Goal: Information Seeking & Learning: Learn about a topic

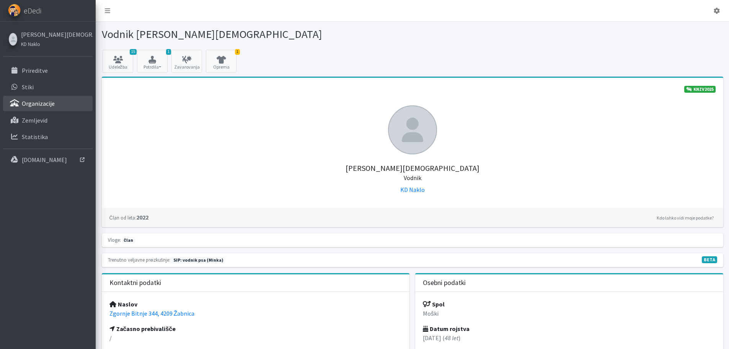
click at [38, 102] on p "Organizacije" at bounding box center [38, 104] width 33 height 8
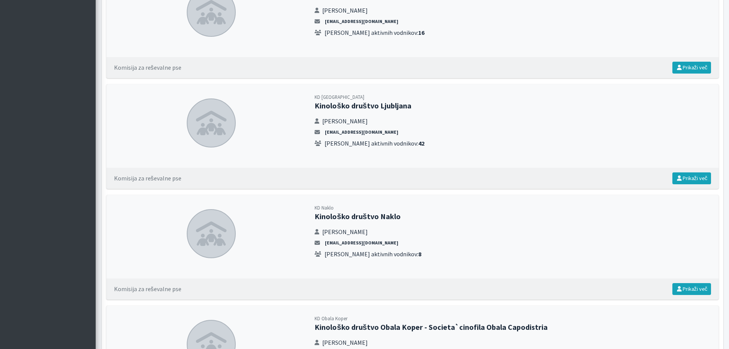
scroll to position [1110, 0]
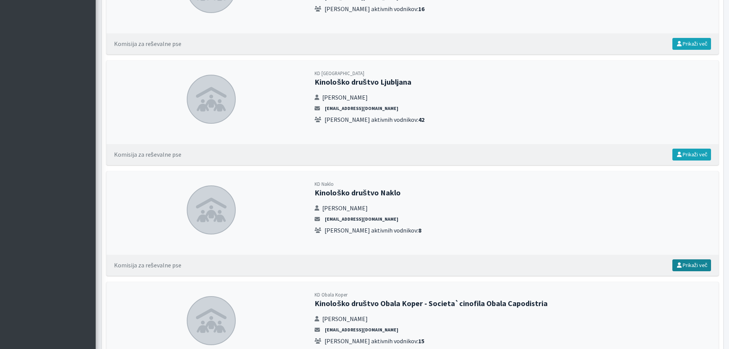
click at [690, 267] on link "Prikaži več" at bounding box center [691, 265] width 39 height 12
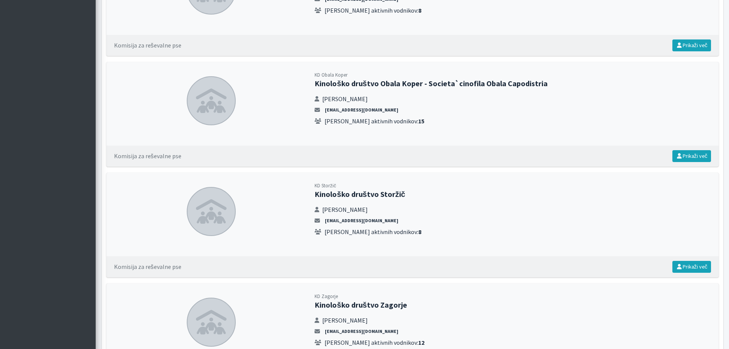
scroll to position [1378, 0]
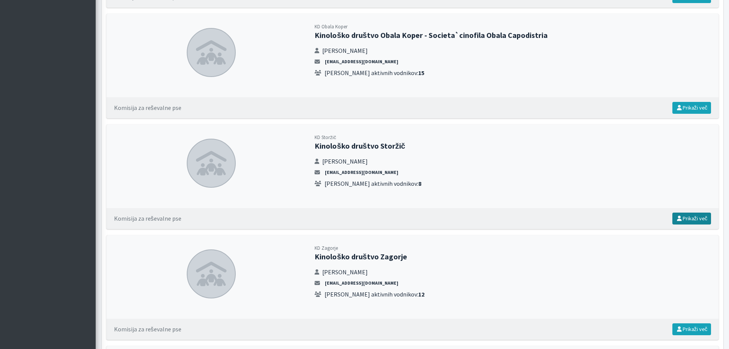
click at [686, 219] on link "Prikaži več" at bounding box center [691, 218] width 39 height 12
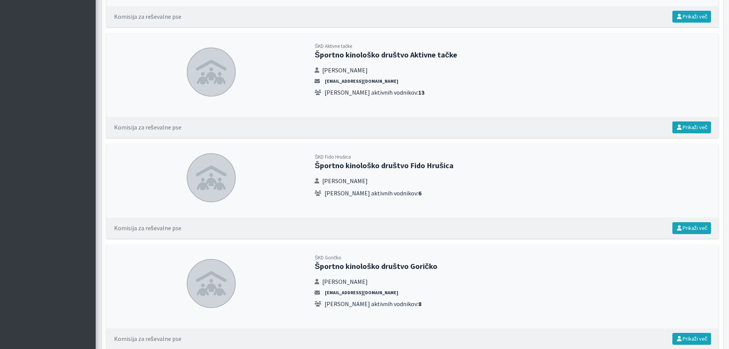
scroll to position [2067, 0]
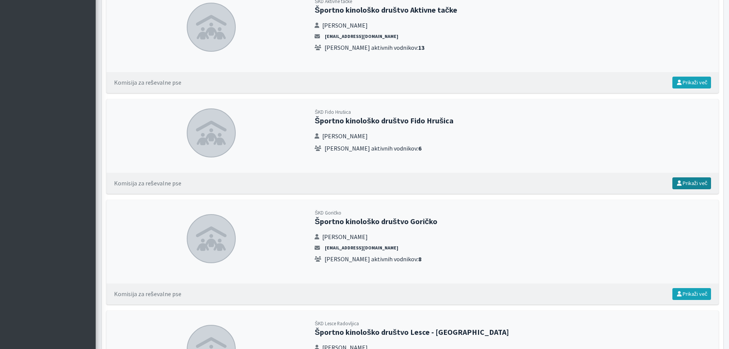
click at [690, 181] on link "Prikaži več" at bounding box center [691, 183] width 39 height 12
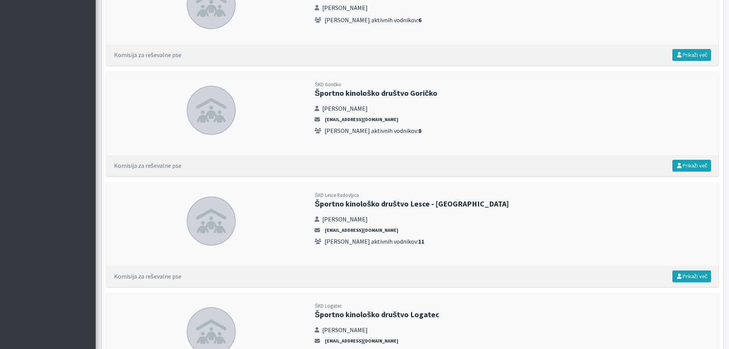
scroll to position [2220, 0]
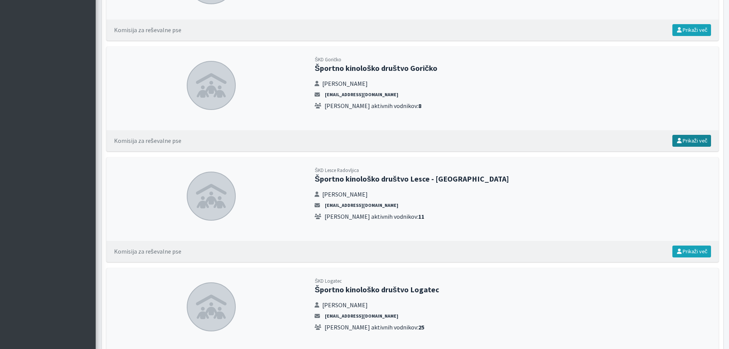
click at [692, 140] on link "Prikaži več" at bounding box center [691, 141] width 39 height 12
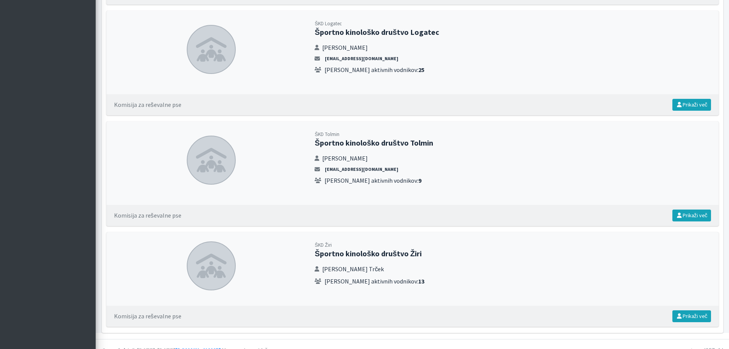
scroll to position [2489, 0]
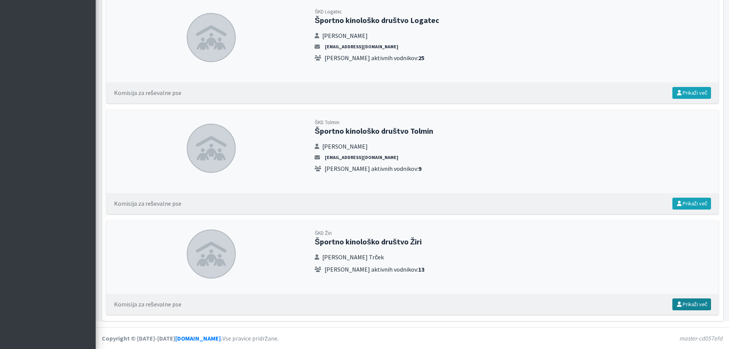
click at [693, 304] on link "Prikaži več" at bounding box center [691, 304] width 39 height 12
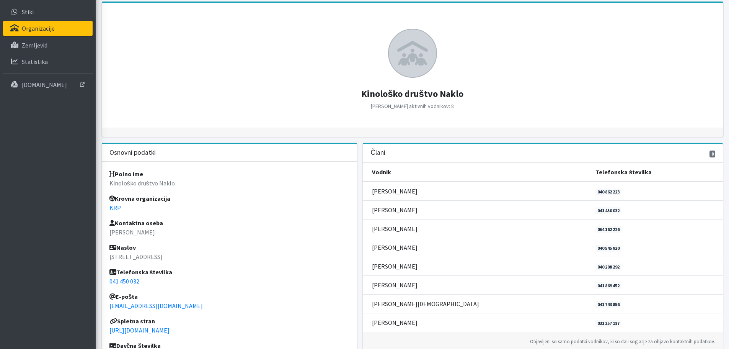
scroll to position [115, 0]
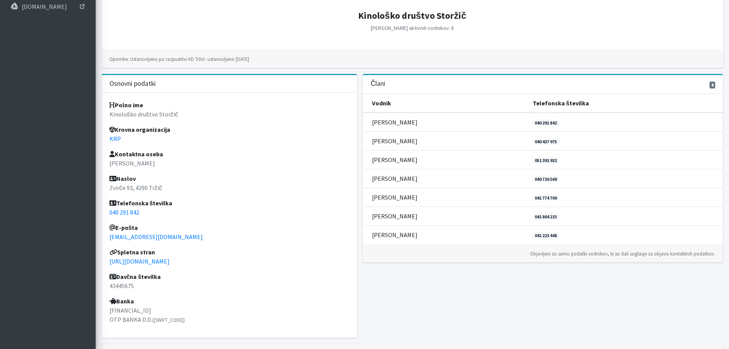
scroll to position [118, 0]
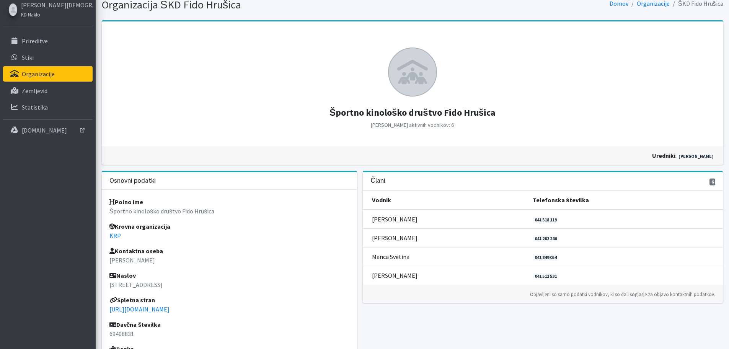
scroll to position [77, 0]
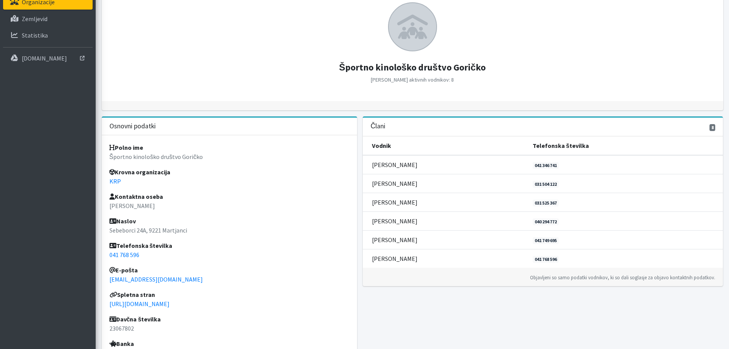
scroll to position [115, 0]
